Goal: Communication & Community: Answer question/provide support

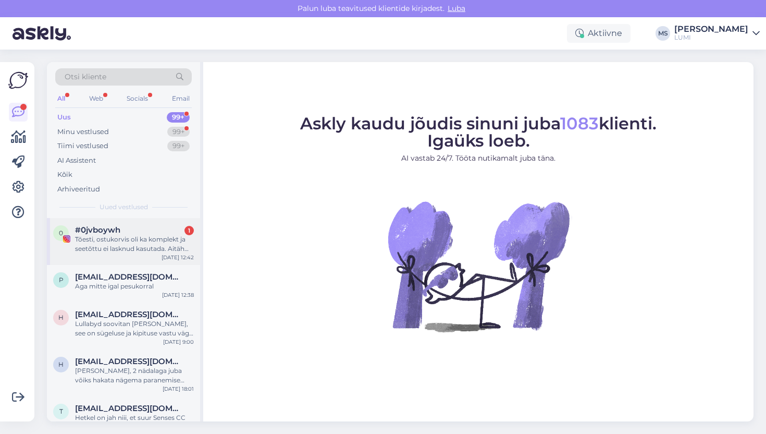
click at [126, 247] on div "Tõesti, ostukorvis oli ka komplekt ja seetõttu ei lasknud kasutada. Aitäh vasta…" at bounding box center [134, 244] width 119 height 19
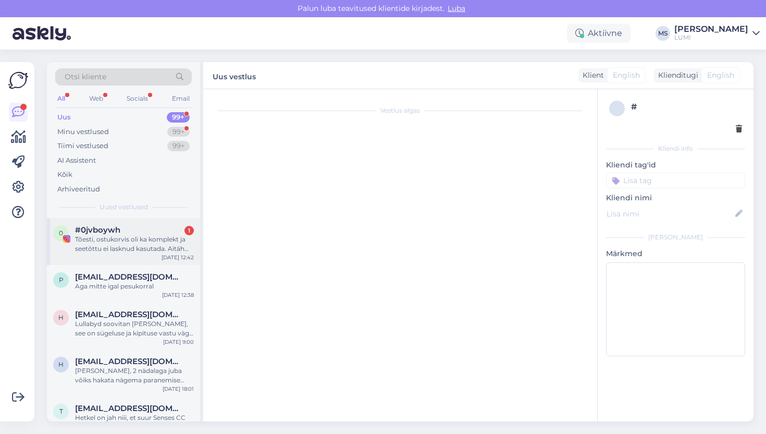
click at [126, 253] on div "0 #0jvboywh 1 Tõesti, ostukorvis oli ka komplekt ja seetõttu ei lasknud kasutad…" at bounding box center [123, 241] width 153 height 47
click at [154, 245] on div "Tõesti, ostukorvis oli ka komplekt ja seetõttu ei lasknud kasutada. Aitäh vasta…" at bounding box center [134, 244] width 119 height 19
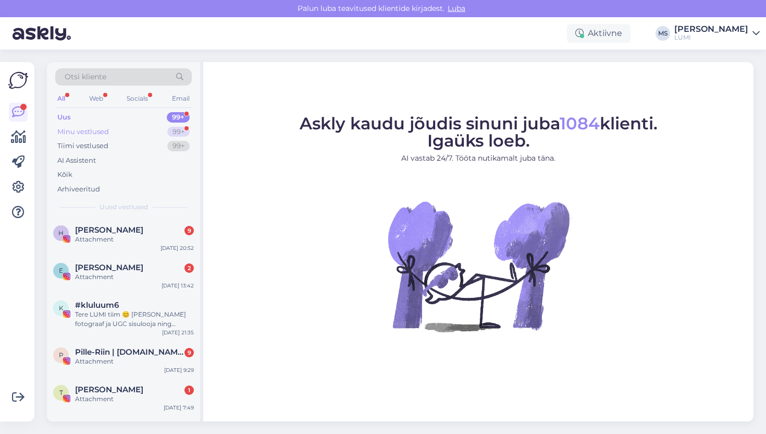
click at [96, 128] on div "Minu vestlused" at bounding box center [83, 132] width 52 height 10
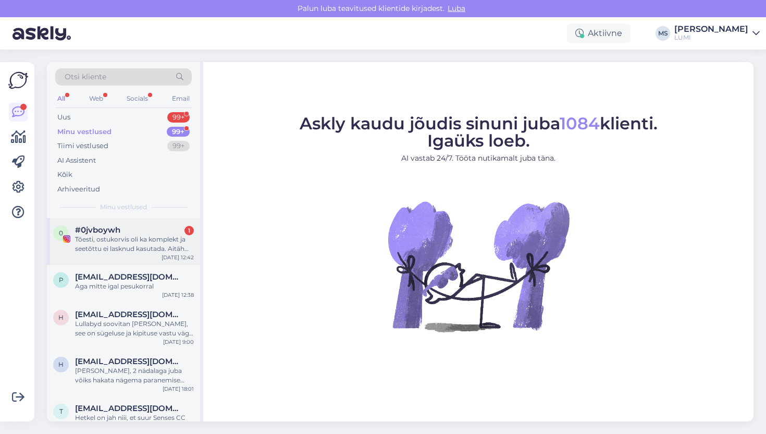
click at [106, 232] on span "#0jvboywh" at bounding box center [97, 229] width 45 height 9
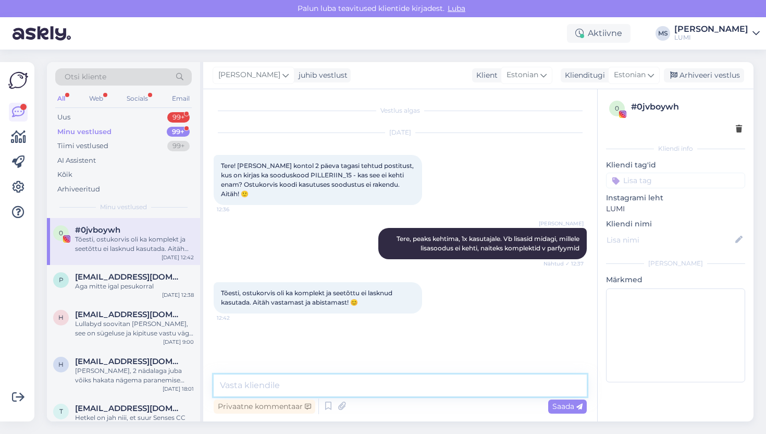
click at [315, 391] on textarea at bounding box center [400, 385] width 373 height 22
type textarea "Võta heaks :)"
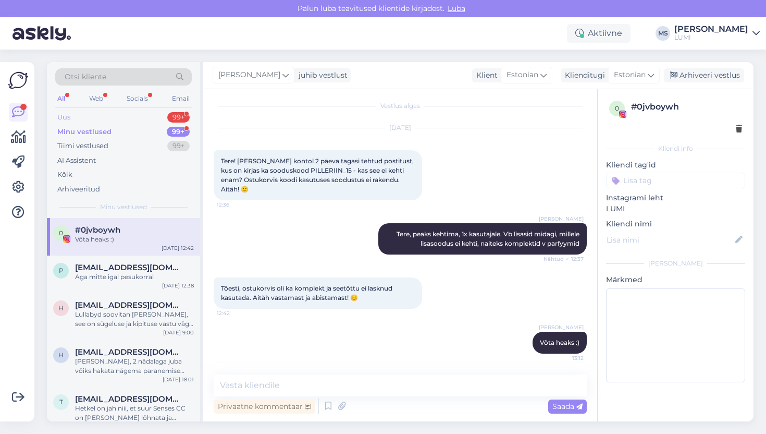
click at [85, 114] on div "Uus 99+" at bounding box center [123, 117] width 137 height 15
